Goal: Task Accomplishment & Management: Manage account settings

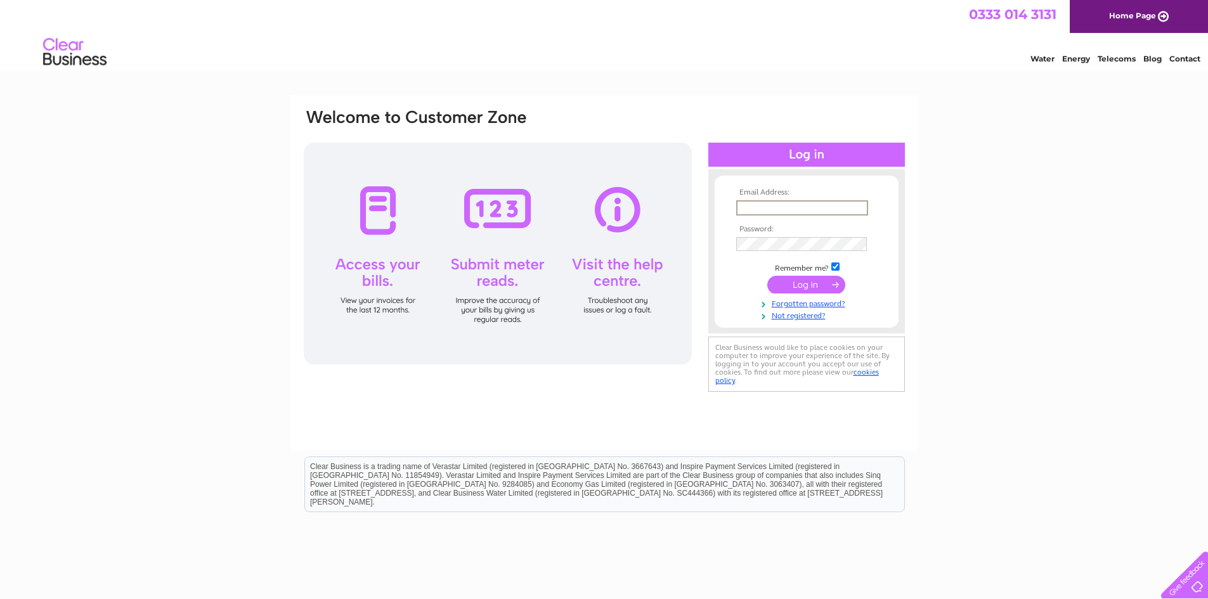
click at [808, 210] on input "text" at bounding box center [802, 207] width 132 height 15
click at [765, 206] on input "text" at bounding box center [802, 207] width 132 height 15
paste input "[PERSON_NAME][EMAIL_ADDRESS][DOMAIN_NAME]"
type input "[PERSON_NAME][EMAIL_ADDRESS][DOMAIN_NAME]"
click at [803, 275] on td at bounding box center [806, 283] width 147 height 24
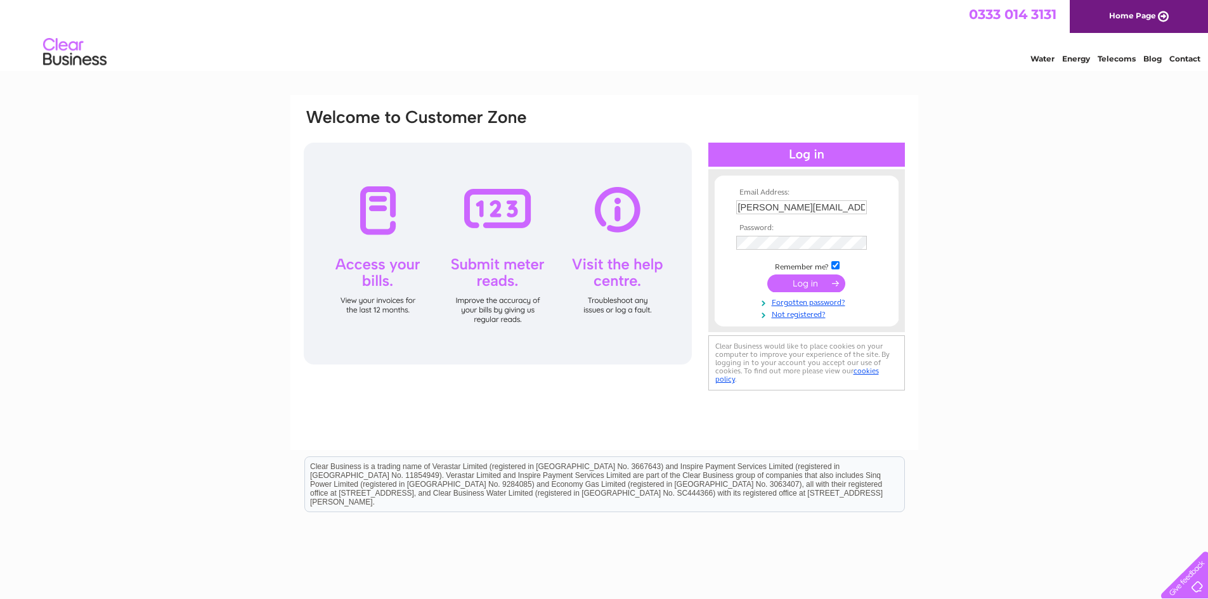
click at [803, 281] on input "submit" at bounding box center [806, 284] width 78 height 18
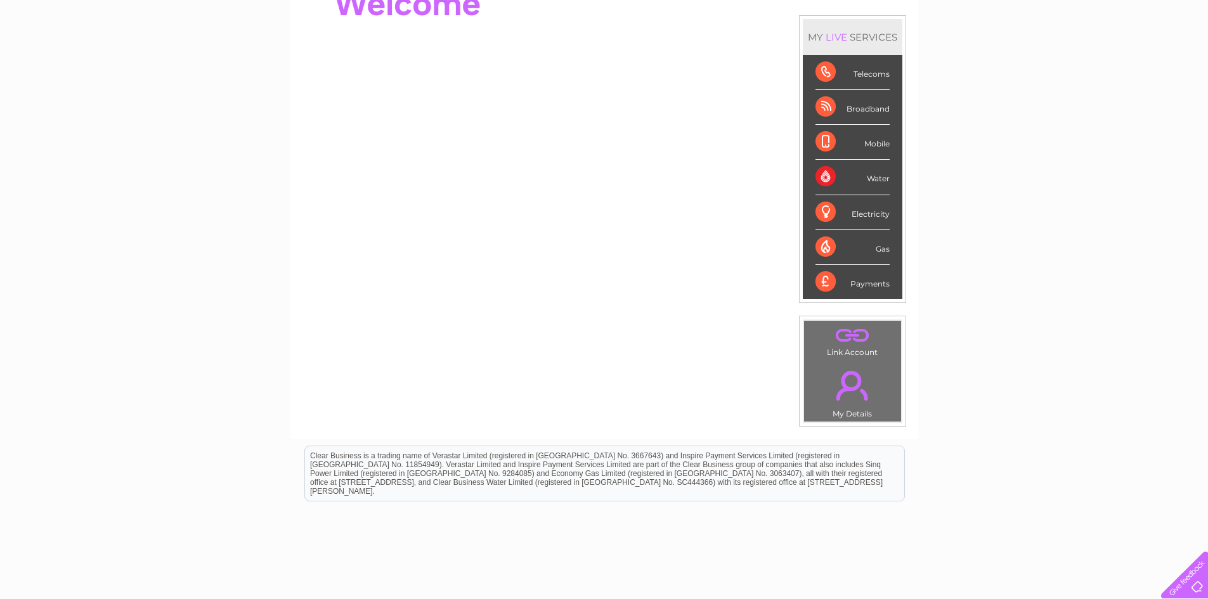
scroll to position [190, 0]
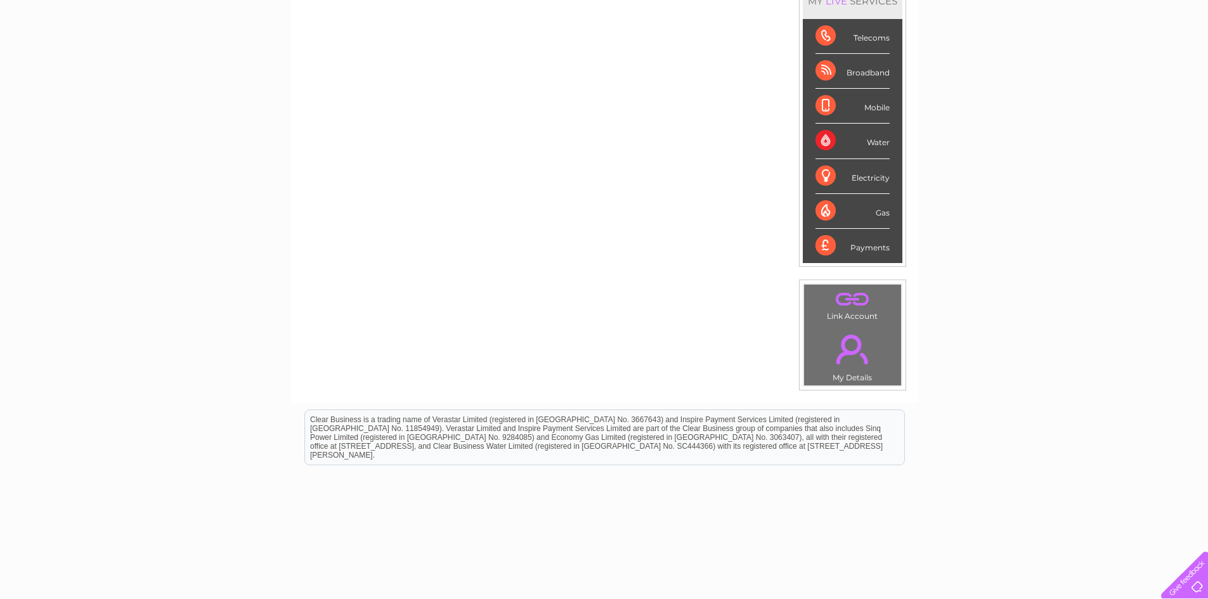
click at [870, 141] on div "Water" at bounding box center [852, 141] width 74 height 35
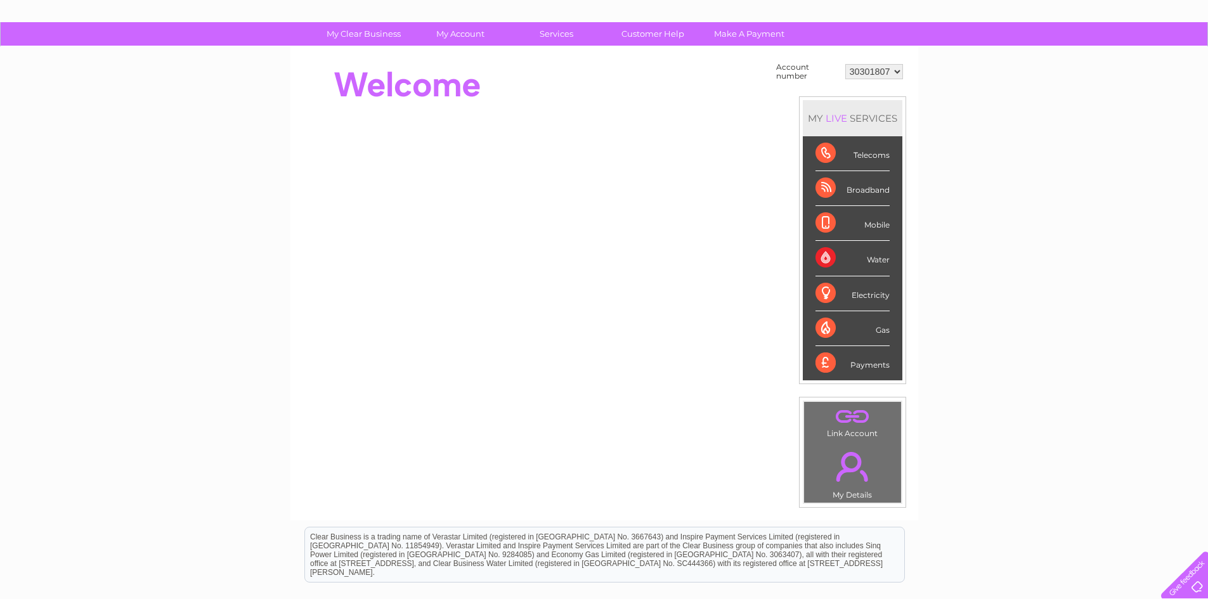
scroll to position [0, 0]
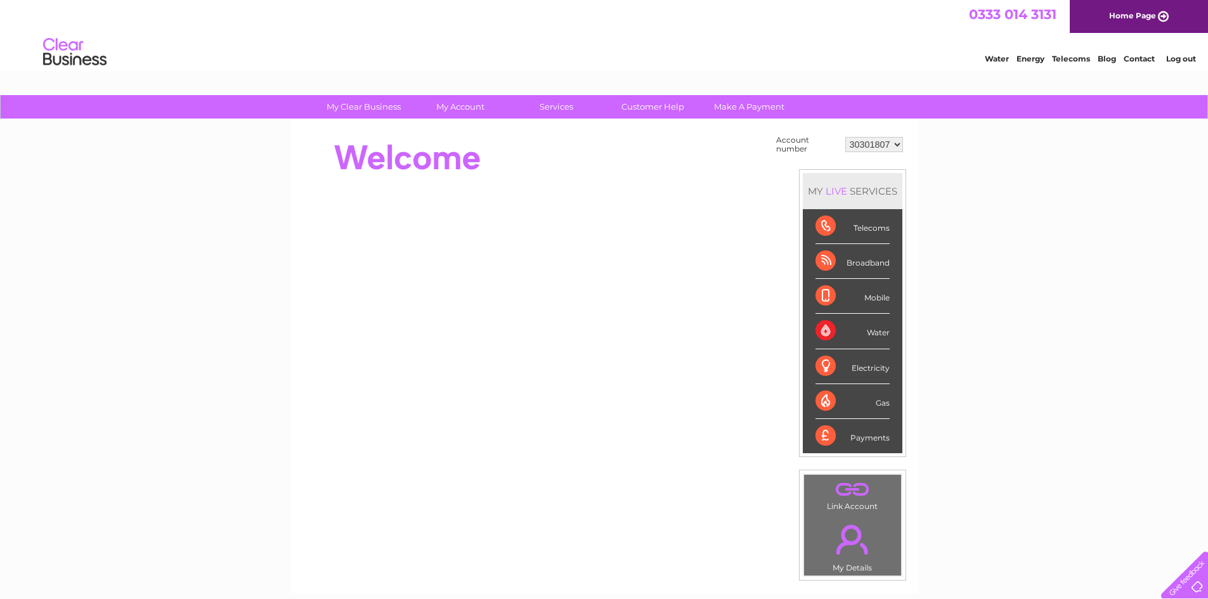
click at [878, 145] on select "30301807" at bounding box center [874, 144] width 58 height 15
click at [656, 139] on div at bounding box center [533, 158] width 462 height 51
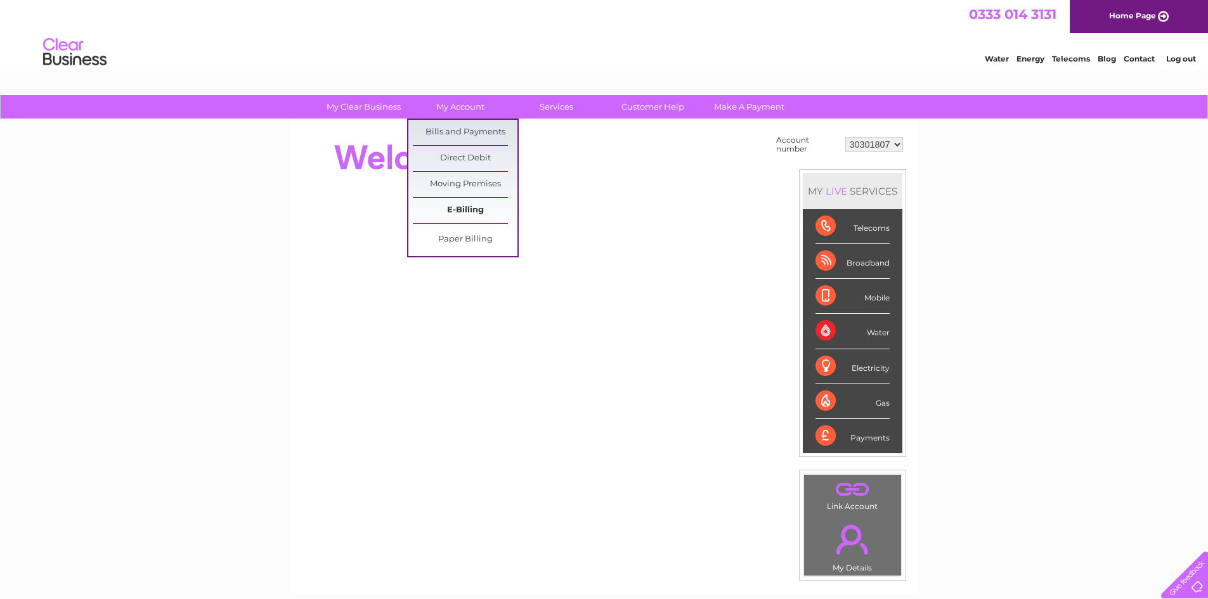
click at [470, 218] on link "E-Billing" at bounding box center [465, 210] width 105 height 25
click at [464, 210] on link "E-Billing" at bounding box center [465, 210] width 105 height 25
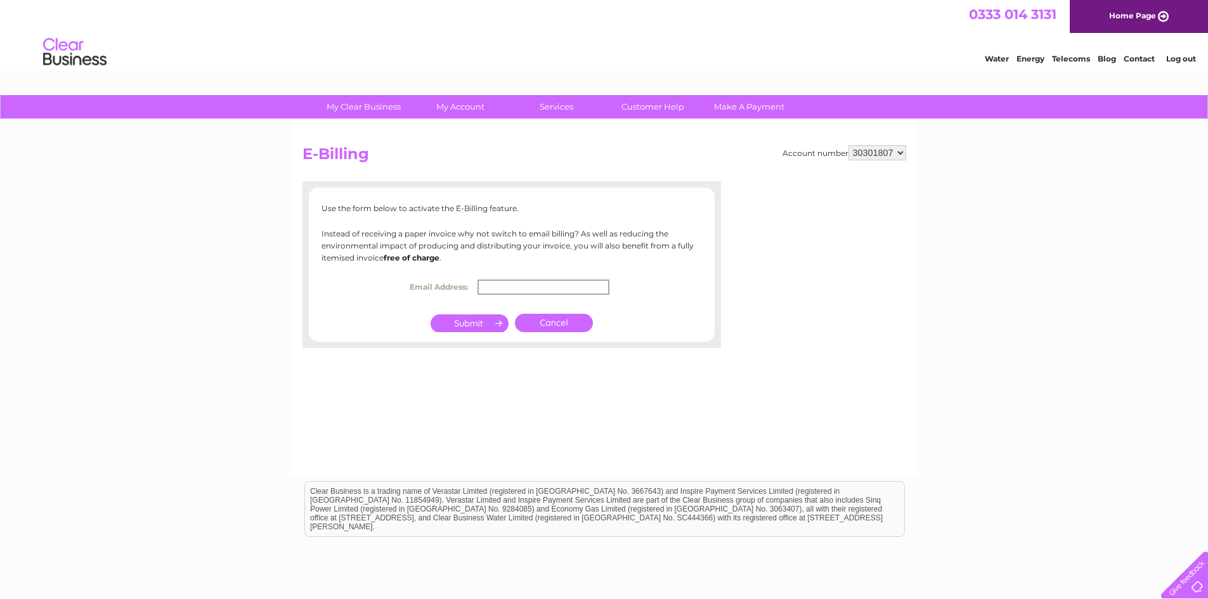
click at [544, 285] on input "text" at bounding box center [543, 287] width 132 height 15
